Goal: Information Seeking & Learning: Learn about a topic

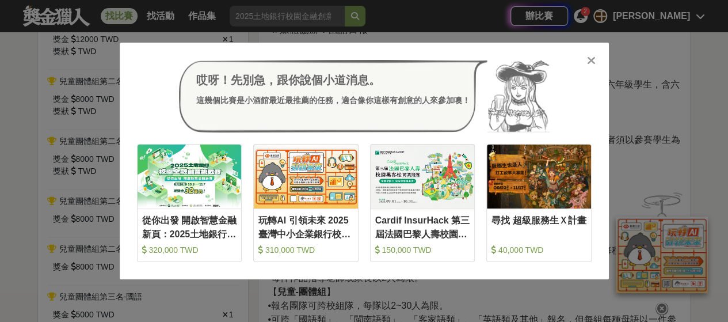
drag, startPoint x: 589, startPoint y: 60, endPoint x: 334, endPoint y: 187, distance: 285.0
click at [590, 60] on icon at bounding box center [591, 61] width 9 height 12
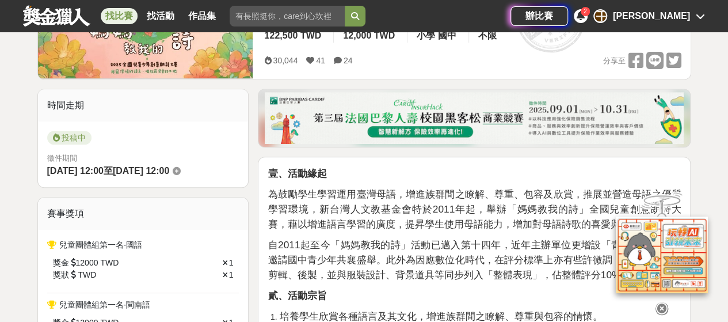
scroll to position [58, 0]
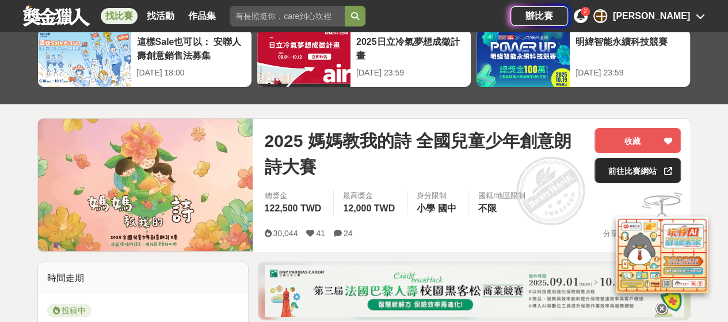
click at [613, 166] on link "前往比賽網站" at bounding box center [637, 170] width 86 height 25
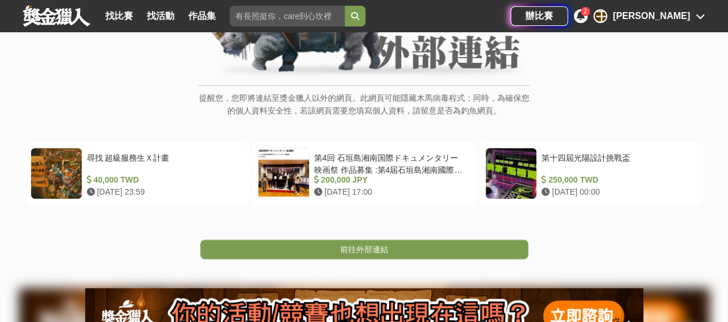
scroll to position [230, 0]
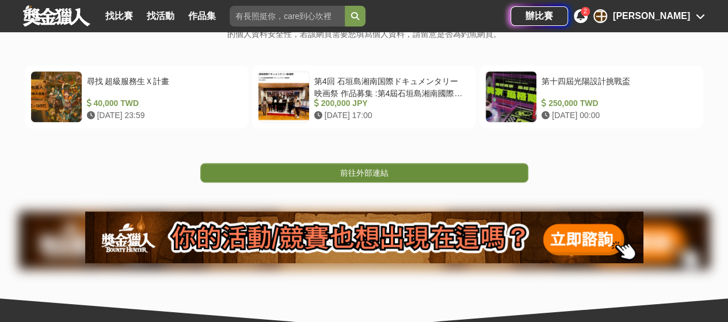
click at [387, 172] on span "前往外部連結" at bounding box center [364, 172] width 48 height 9
